Goal: Transaction & Acquisition: Purchase product/service

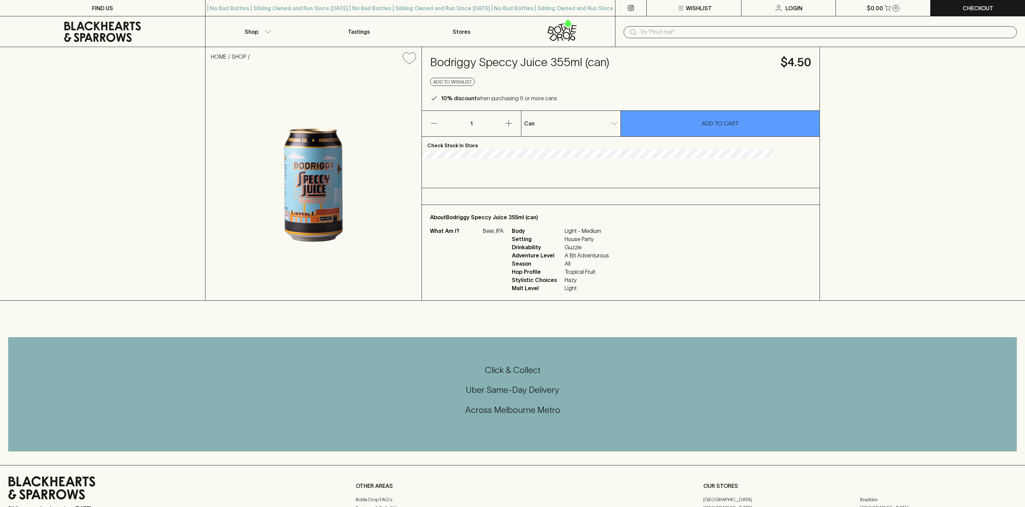
click at [635, 122] on body "FIND US | No Bad Bottles | Sibling Owned and Run Since [DATE] | No Bad Bottles …" at bounding box center [512, 369] width 1025 height 738
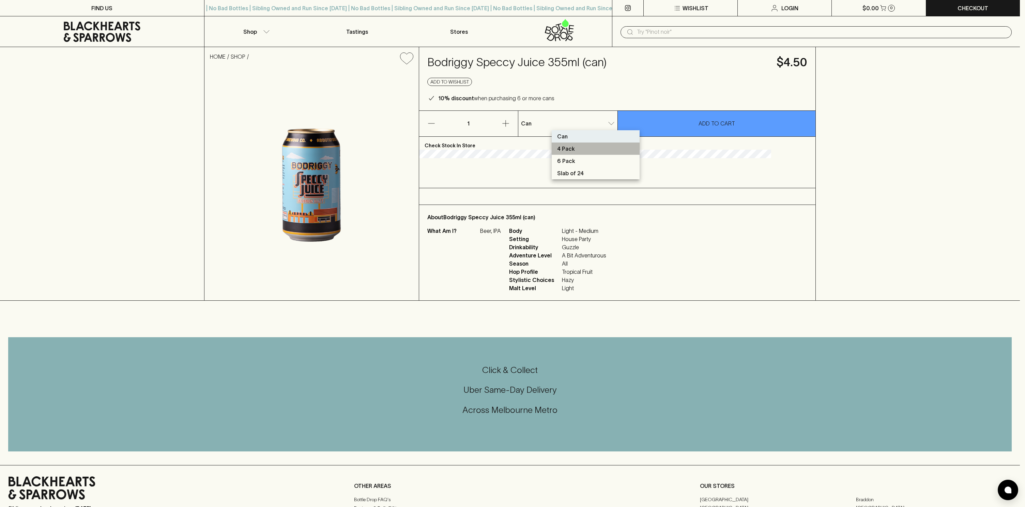
click at [608, 144] on li "4 Pack" at bounding box center [596, 148] width 88 height 12
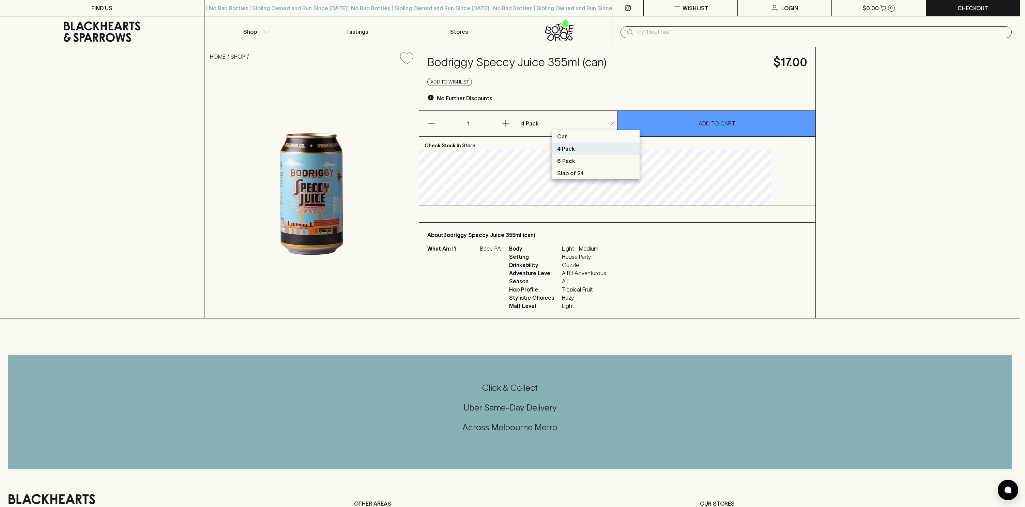
click at [632, 122] on body "FIND US | No Bad Bottles | Sibling Owned and Run Since [DATE] | No Bad Bottles …" at bounding box center [512, 378] width 1025 height 756
click at [619, 160] on li "6 Pack" at bounding box center [596, 161] width 88 height 12
click at [634, 123] on body "FIND US | No Bad Bottles | Sibling Owned and Run Since [DATE] | No Bad Bottles …" at bounding box center [512, 378] width 1025 height 756
click at [617, 172] on li "Slab of 24" at bounding box center [596, 173] width 88 height 12
click at [633, 125] on body "FIND US | No Bad Bottles | Sibling Owned and Run Since [DATE] | No Bad Bottles …" at bounding box center [512, 378] width 1025 height 756
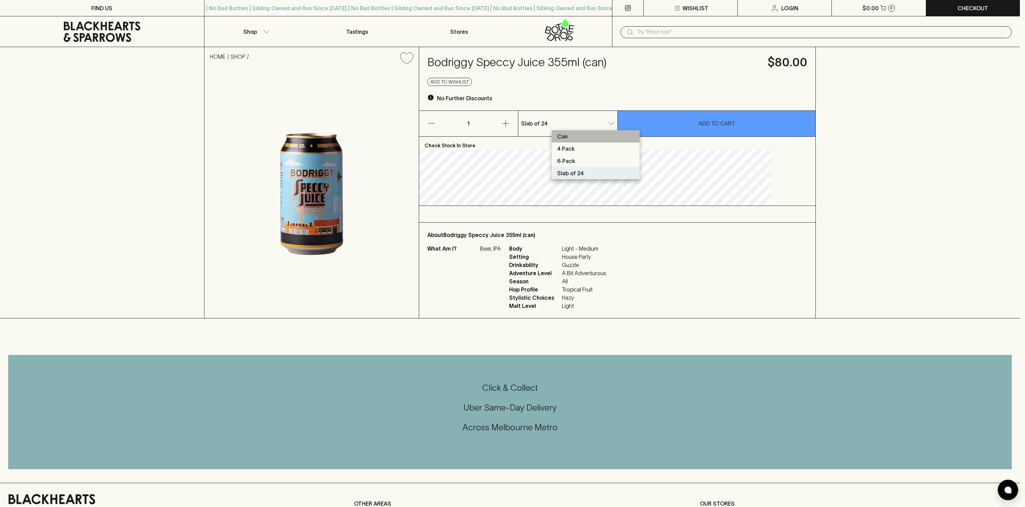
click at [602, 139] on li "Can" at bounding box center [596, 136] width 88 height 12
type input "0"
